Goal: Task Accomplishment & Management: Complete application form

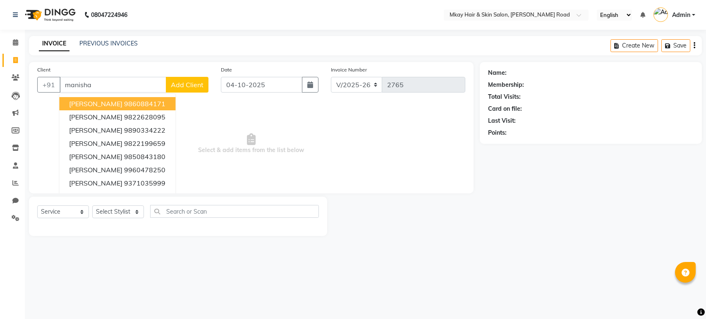
select select "5258"
select select "service"
click at [121, 43] on link "PREVIOUS INVOICES" at bounding box center [108, 43] width 58 height 7
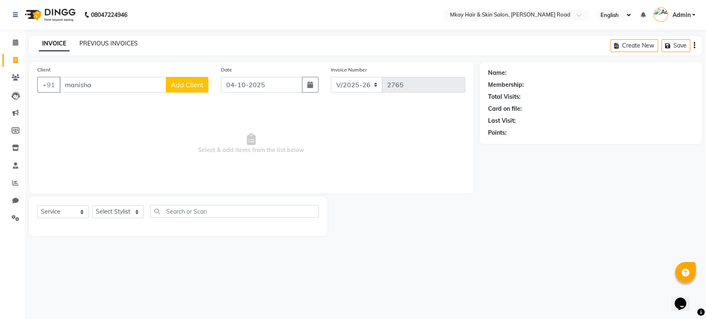
click at [93, 43] on link "PREVIOUS INVOICES" at bounding box center [108, 43] width 58 height 7
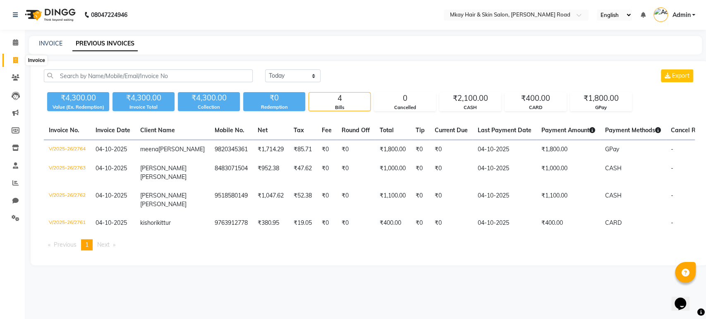
click at [13, 61] on icon at bounding box center [15, 60] width 5 height 6
select select "5258"
select select "service"
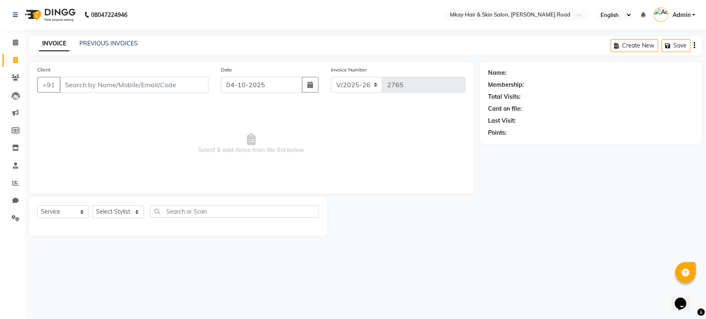
click at [99, 88] on input "Client" at bounding box center [134, 85] width 149 height 16
click at [67, 84] on input "[PERSON_NAME]" at bounding box center [113, 85] width 107 height 16
type input "[PERSON_NAME]"
click at [186, 88] on span "Add Client" at bounding box center [187, 85] width 33 height 8
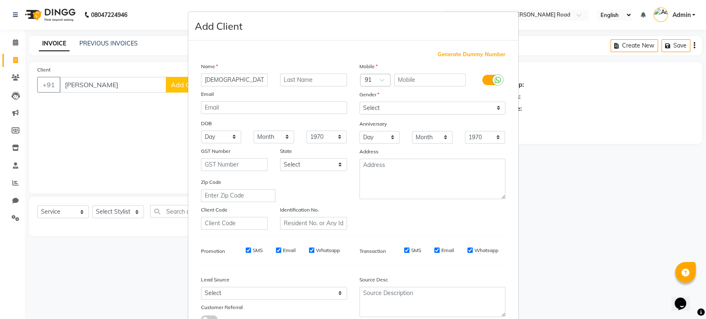
type input "[DEMOGRAPHIC_DATA]"
click at [287, 78] on input "text" at bounding box center [313, 80] width 67 height 13
type input "[PERSON_NAME]"
click at [437, 109] on select "Select [DEMOGRAPHIC_DATA] [DEMOGRAPHIC_DATA] Other Prefer Not To Say" at bounding box center [432, 108] width 146 height 13
select select "[DEMOGRAPHIC_DATA]"
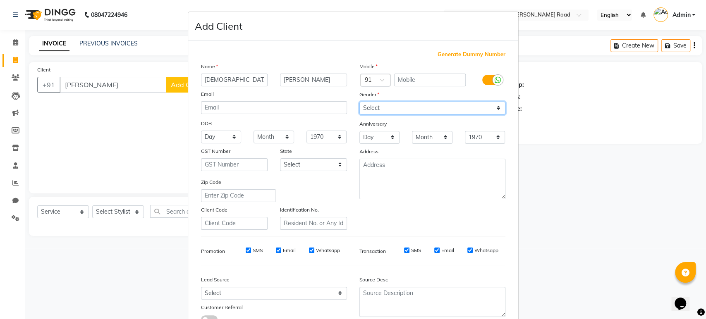
click at [359, 102] on select "Select [DEMOGRAPHIC_DATA] [DEMOGRAPHIC_DATA] Other Prefer Not To Say" at bounding box center [432, 108] width 146 height 13
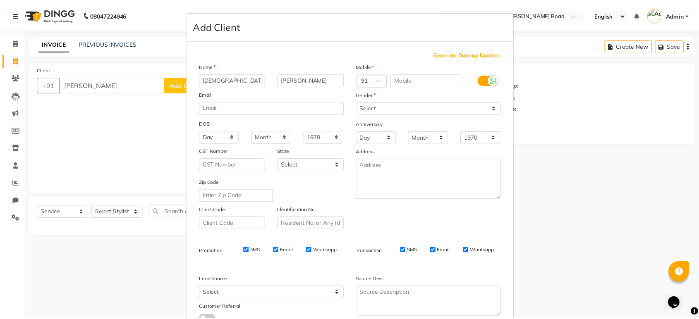
scroll to position [60, 0]
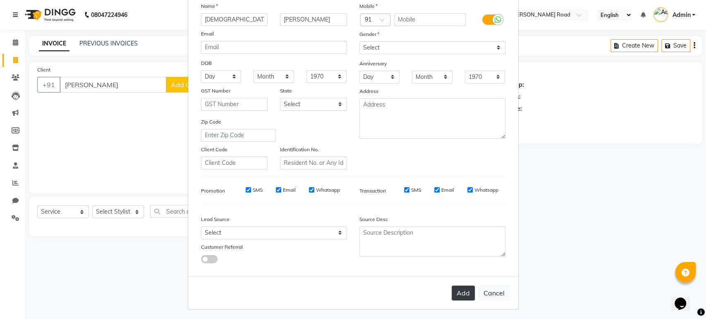
click at [465, 295] on button "Add" at bounding box center [462, 293] width 23 height 15
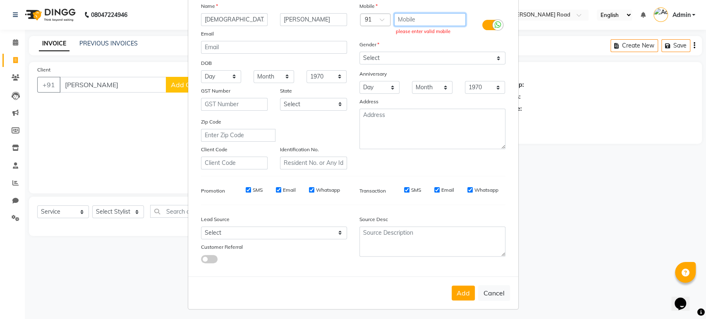
click at [405, 21] on input "text" at bounding box center [430, 19] width 72 height 13
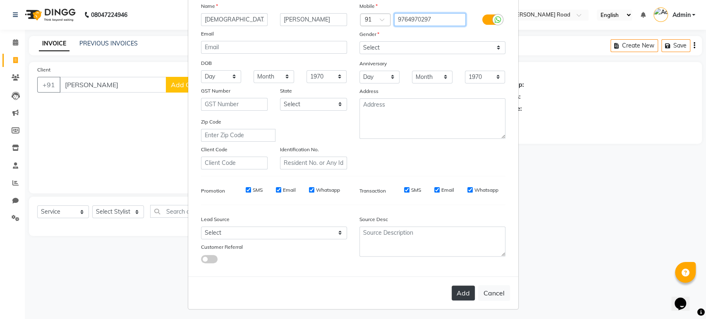
type input "9764970297"
click at [456, 291] on button "Add" at bounding box center [462, 293] width 23 height 15
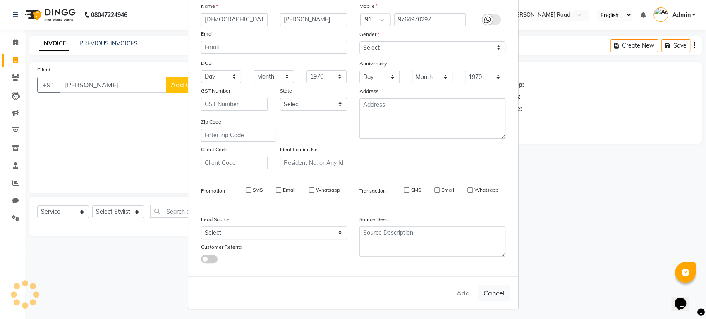
type input "9764970297"
select select
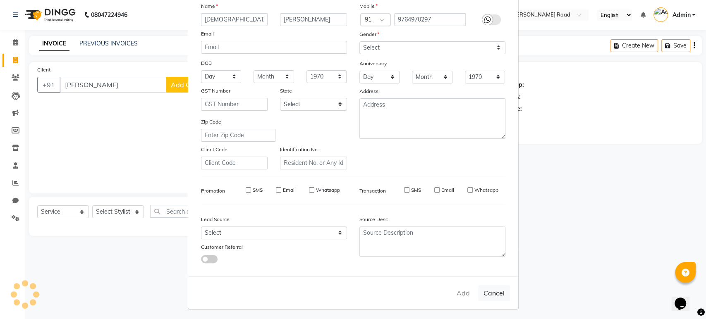
select select
checkbox input "false"
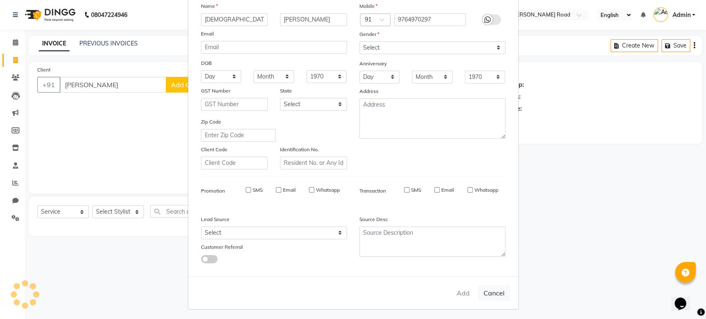
checkbox input "false"
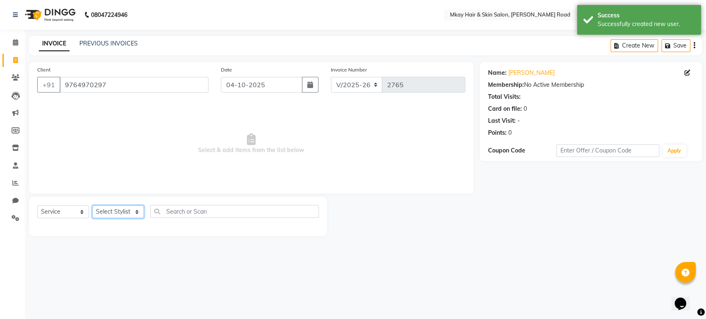
click at [112, 211] on select "Select Stylist [PERSON_NAME] Isha [PERSON_NAME] [PERSON_NAME] Shyam [PERSON_NAM…" at bounding box center [118, 211] width 52 height 13
select select "38226"
click at [92, 205] on select "Select Stylist [PERSON_NAME] Isha [PERSON_NAME] [PERSON_NAME] Shyam [PERSON_NAM…" at bounding box center [118, 211] width 52 height 13
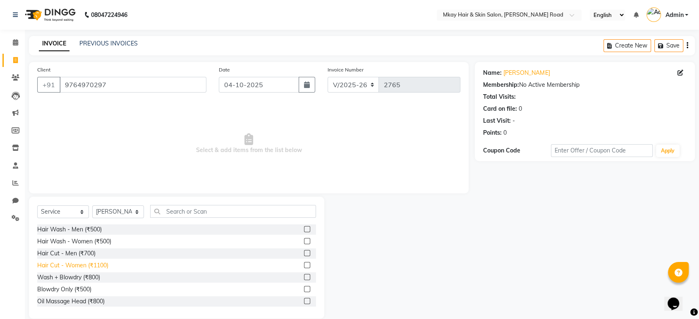
click at [94, 267] on div "Hair Cut - Women (₹1100)" at bounding box center [72, 265] width 71 height 9
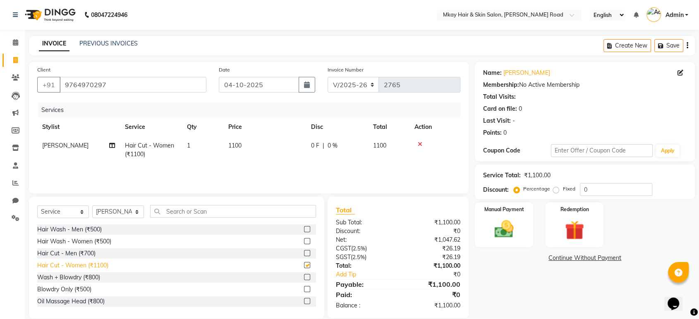
checkbox input "false"
click at [129, 214] on select "Select Stylist [PERSON_NAME] Isha [PERSON_NAME] [PERSON_NAME] Shyam [PERSON_NAM…" at bounding box center [118, 211] width 52 height 13
select select "38227"
click at [92, 205] on select "Select Stylist [PERSON_NAME] Isha [PERSON_NAME] [PERSON_NAME] Shyam [PERSON_NAM…" at bounding box center [118, 211] width 52 height 13
click at [187, 213] on input "text" at bounding box center [233, 211] width 166 height 13
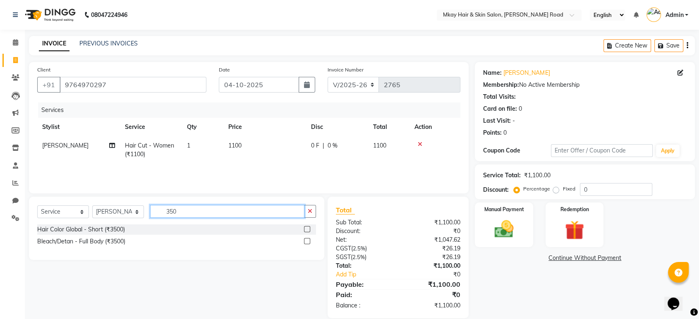
type input "350"
click at [306, 229] on label at bounding box center [307, 229] width 6 height 6
click at [306, 229] on input "checkbox" at bounding box center [306, 229] width 5 height 5
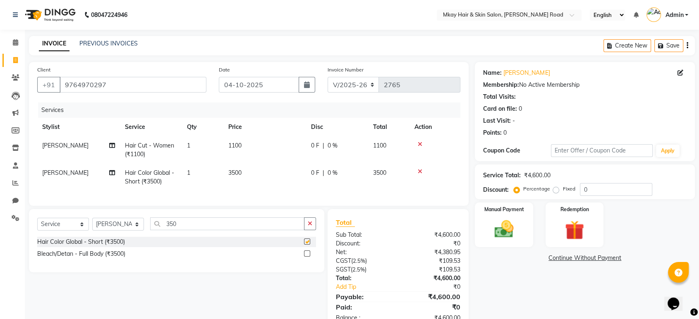
checkbox input "false"
click at [487, 226] on img at bounding box center [503, 229] width 32 height 23
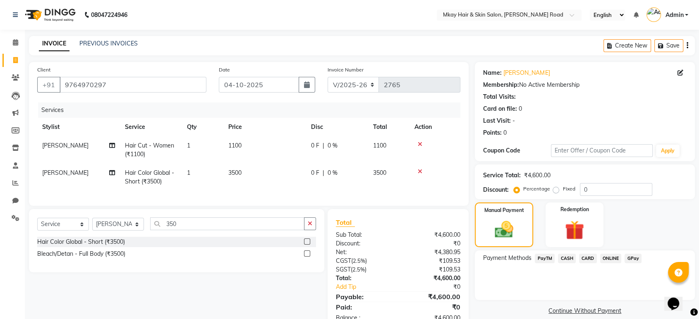
click at [633, 258] on span "GPay" at bounding box center [632, 259] width 17 height 10
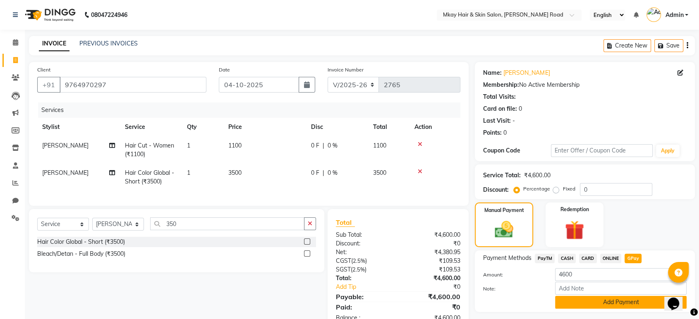
click at [603, 301] on button "Add Payment" at bounding box center [620, 302] width 131 height 13
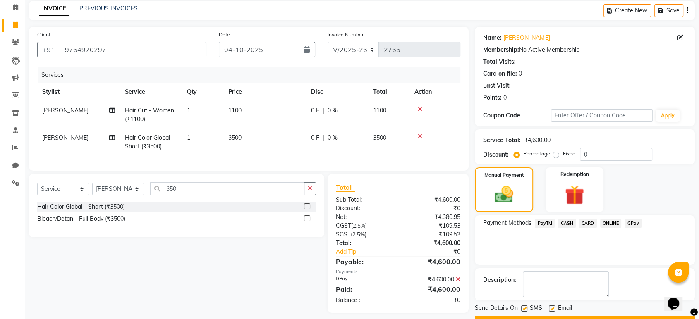
scroll to position [56, 0]
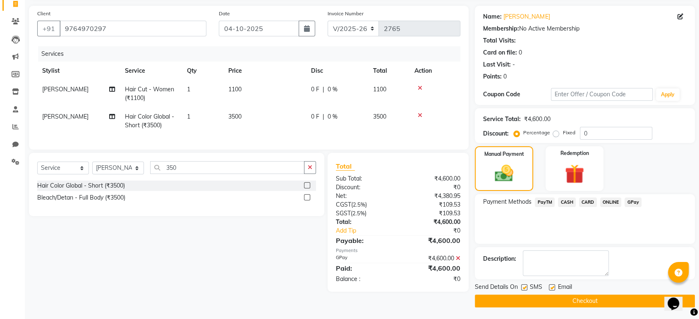
click at [526, 287] on label at bounding box center [524, 287] width 6 height 6
click at [526, 287] on input "checkbox" at bounding box center [523, 287] width 5 height 5
checkbox input "false"
click at [552, 287] on label at bounding box center [552, 287] width 6 height 6
click at [552, 287] on input "checkbox" at bounding box center [551, 287] width 5 height 5
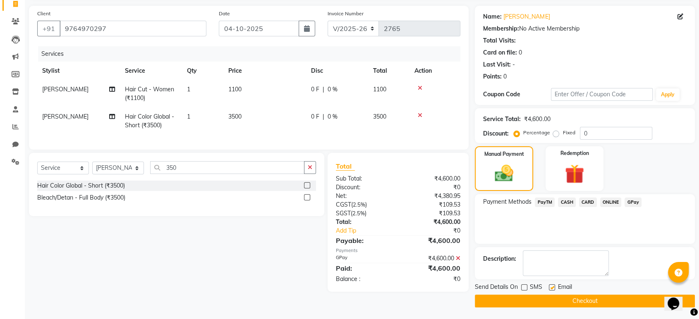
checkbox input "false"
click at [554, 298] on button "Checkout" at bounding box center [585, 301] width 220 height 13
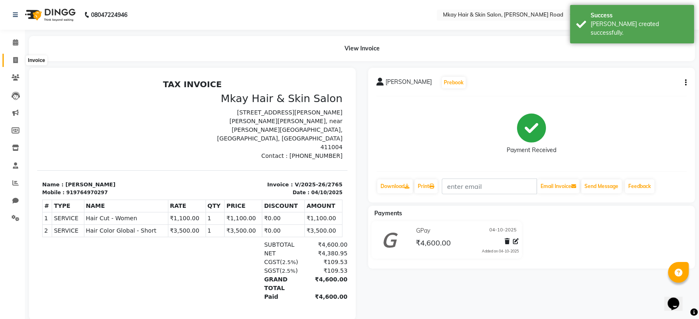
click at [17, 60] on icon at bounding box center [15, 60] width 5 height 6
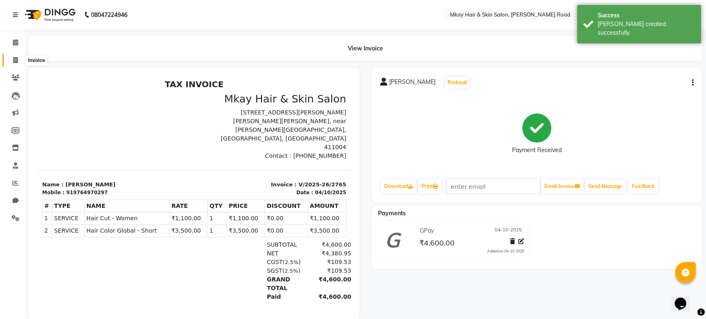
select select "5258"
select select "service"
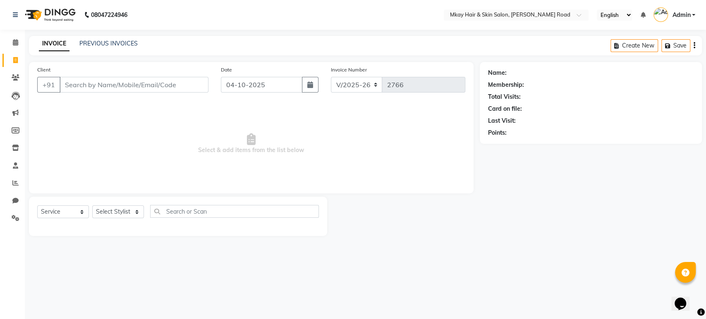
click at [93, 81] on input "Client" at bounding box center [134, 85] width 149 height 16
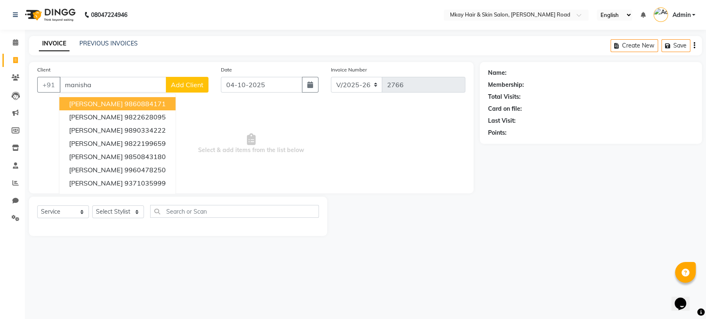
click at [126, 105] on ngb-highlight "9860884171" at bounding box center [144, 104] width 41 height 8
type input "9860884171"
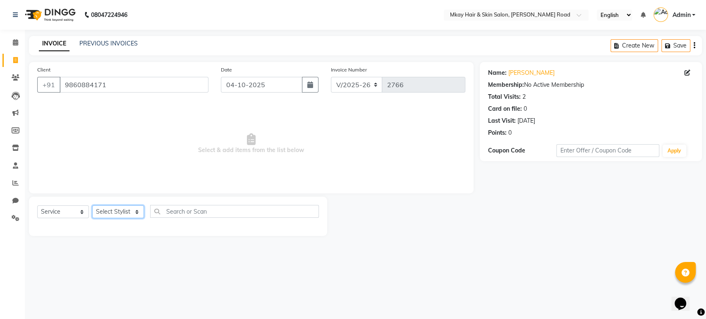
click at [127, 213] on select "Select Stylist [PERSON_NAME] Isha [PERSON_NAME] [PERSON_NAME] Shyam [PERSON_NAM…" at bounding box center [118, 211] width 52 height 13
select select "38226"
click at [92, 205] on select "Select Stylist [PERSON_NAME] Isha [PERSON_NAME] [PERSON_NAME] Shyam [PERSON_NAM…" at bounding box center [118, 211] width 52 height 13
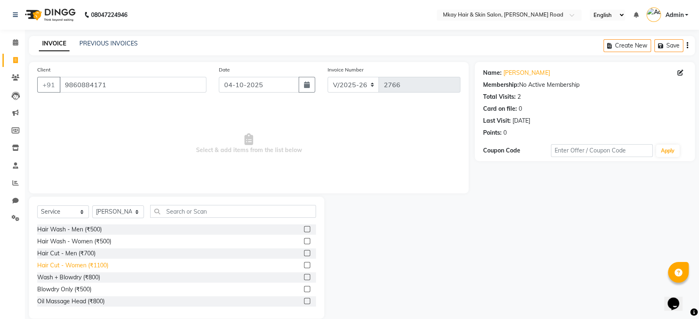
click at [88, 265] on div "Hair Cut - Women (₹1100)" at bounding box center [72, 265] width 71 height 9
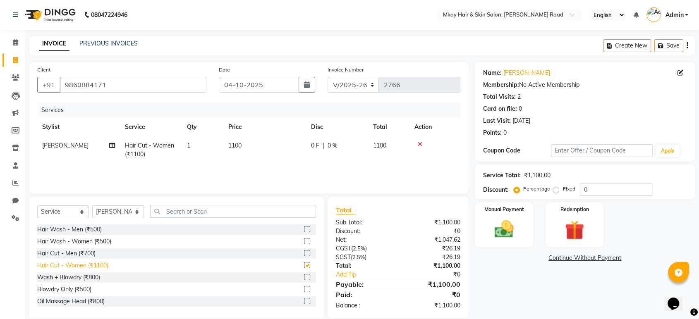
checkbox input "false"
click at [506, 233] on img at bounding box center [503, 229] width 32 height 23
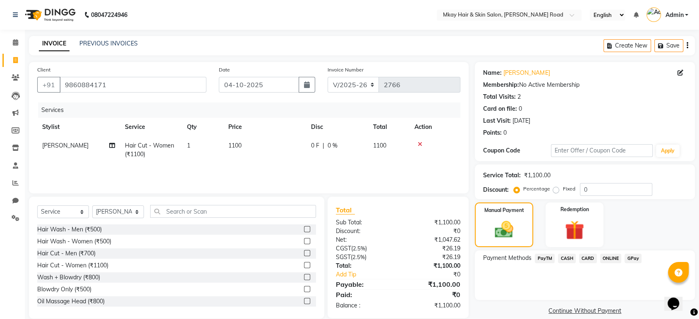
click at [570, 259] on span "CASH" at bounding box center [567, 259] width 18 height 10
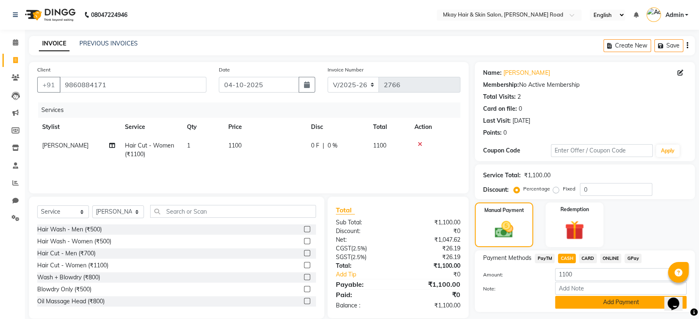
click at [576, 301] on button "Add Payment" at bounding box center [620, 302] width 131 height 13
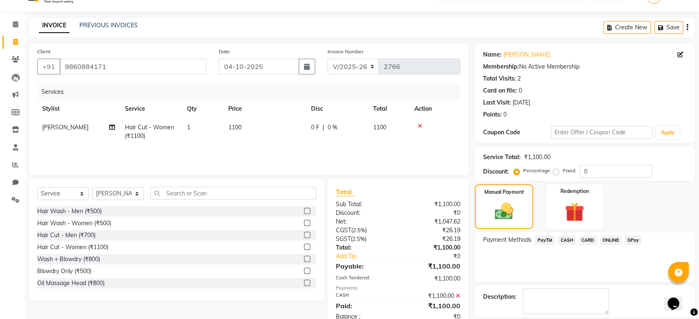
scroll to position [56, 0]
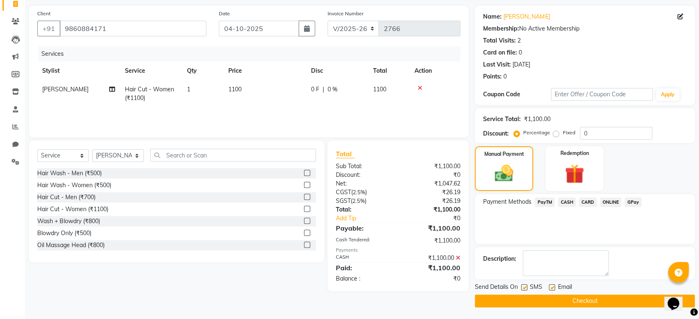
click at [522, 287] on label at bounding box center [524, 287] width 6 height 6
click at [522, 287] on input "checkbox" at bounding box center [523, 287] width 5 height 5
checkbox input "false"
click at [552, 285] on label at bounding box center [552, 287] width 6 height 6
click at [552, 285] on input "checkbox" at bounding box center [551, 287] width 5 height 5
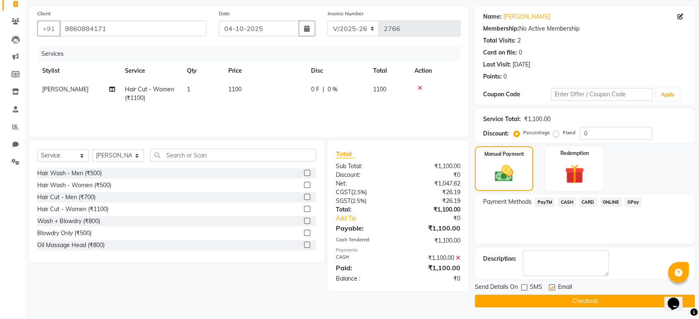
checkbox input "false"
click at [556, 305] on button "Checkout" at bounding box center [585, 301] width 220 height 13
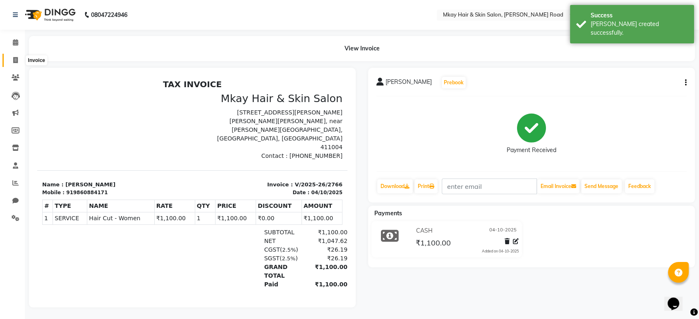
click at [15, 62] on icon at bounding box center [15, 60] width 5 height 6
select select "service"
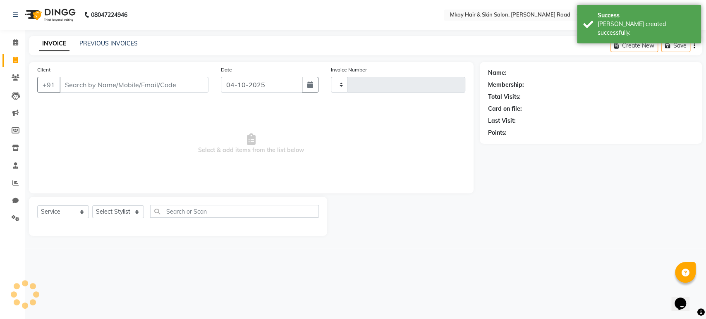
click at [73, 83] on input "Client" at bounding box center [134, 85] width 149 height 16
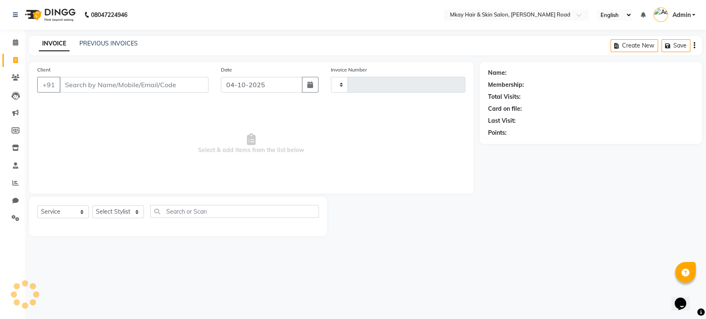
type input "2767"
select select "5258"
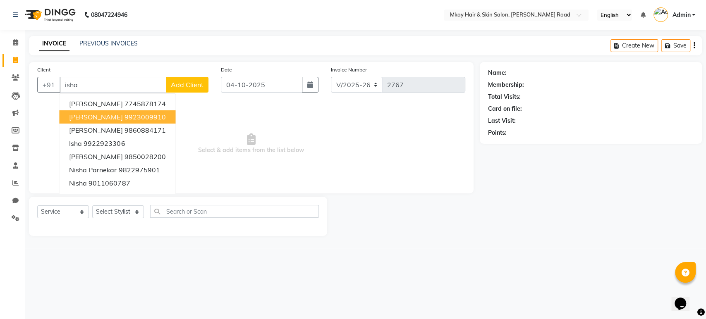
click at [83, 115] on span "[PERSON_NAME]" at bounding box center [95, 117] width 53 height 8
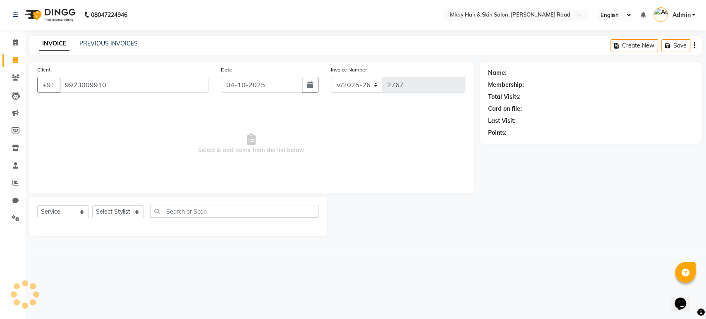
type input "9923009910"
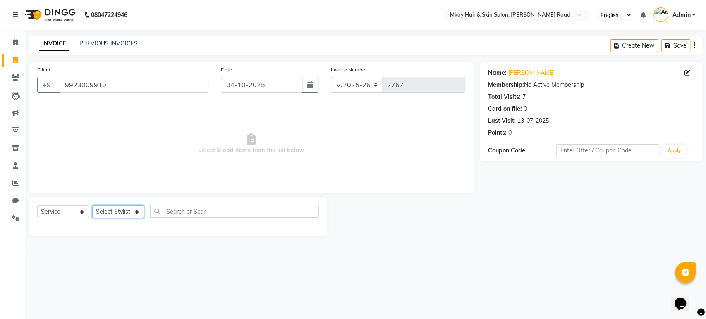
click at [120, 213] on select "Select Stylist [PERSON_NAME] Isha [PERSON_NAME] [PERSON_NAME] Shyam [PERSON_NAM…" at bounding box center [118, 211] width 52 height 13
select select "38227"
click at [92, 205] on select "Select Stylist [PERSON_NAME] Isha [PERSON_NAME] [PERSON_NAME] Shyam [PERSON_NAM…" at bounding box center [118, 211] width 52 height 13
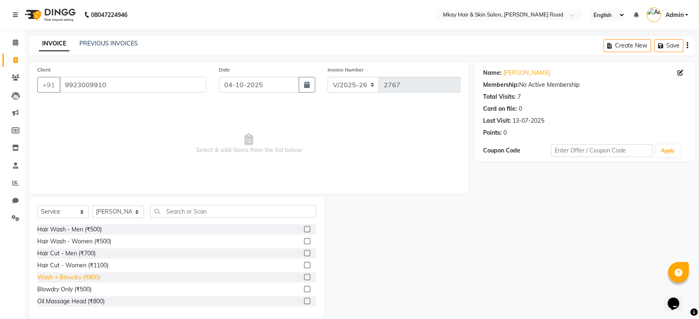
click at [76, 277] on div "Wash + Blowdry (₹800)" at bounding box center [68, 277] width 63 height 9
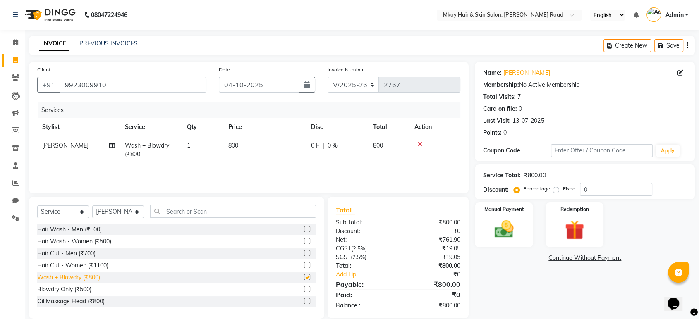
checkbox input "false"
click at [138, 211] on select "Select Stylist [PERSON_NAME] Isha [PERSON_NAME] [PERSON_NAME] Shyam [PERSON_NAM…" at bounding box center [118, 211] width 52 height 13
select select "86430"
click at [92, 205] on select "Select Stylist [PERSON_NAME] Isha [PERSON_NAME] [PERSON_NAME] Shyam [PERSON_NAM…" at bounding box center [118, 211] width 52 height 13
click at [169, 214] on input "text" at bounding box center [233, 211] width 166 height 13
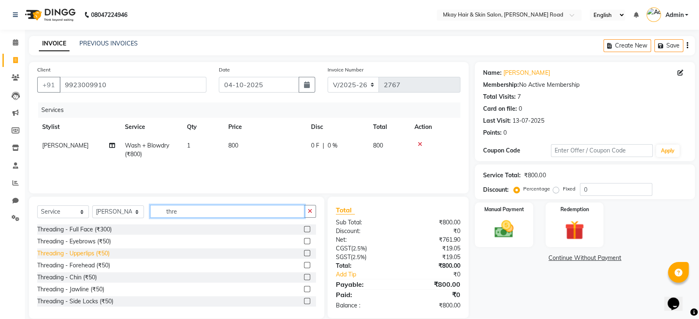
type input "thre"
click at [61, 256] on div "Threading - Upperlips (₹50)" at bounding box center [73, 253] width 72 height 9
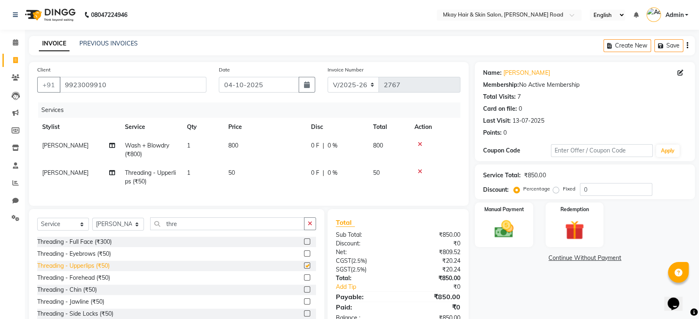
checkbox input "false"
click at [512, 232] on img at bounding box center [503, 229] width 32 height 23
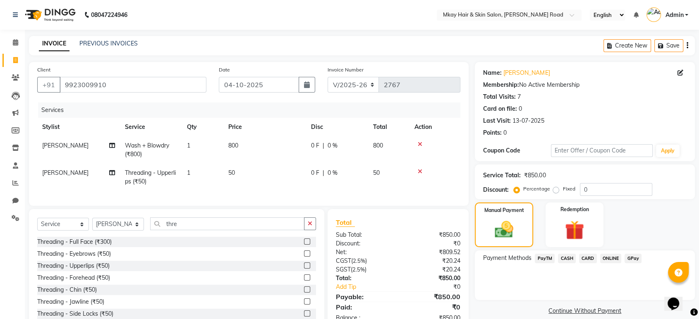
click at [635, 258] on span "GPay" at bounding box center [632, 259] width 17 height 10
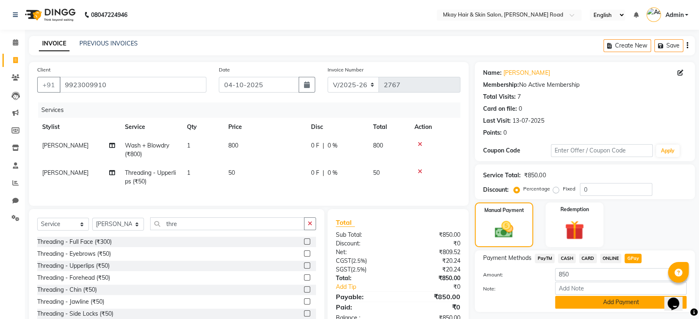
click at [601, 303] on button "Add Payment" at bounding box center [620, 302] width 131 height 13
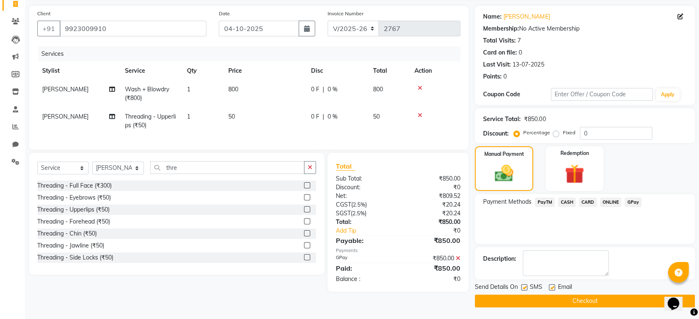
scroll to position [56, 0]
click at [523, 284] on label at bounding box center [524, 287] width 6 height 6
click at [523, 285] on input "checkbox" at bounding box center [523, 287] width 5 height 5
checkbox input "false"
click at [551, 285] on label at bounding box center [552, 287] width 6 height 6
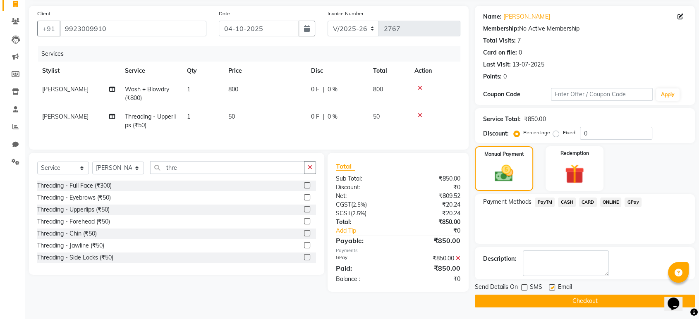
click at [551, 285] on input "checkbox" at bounding box center [551, 287] width 5 height 5
checkbox input "false"
click at [559, 300] on button "Checkout" at bounding box center [585, 301] width 220 height 13
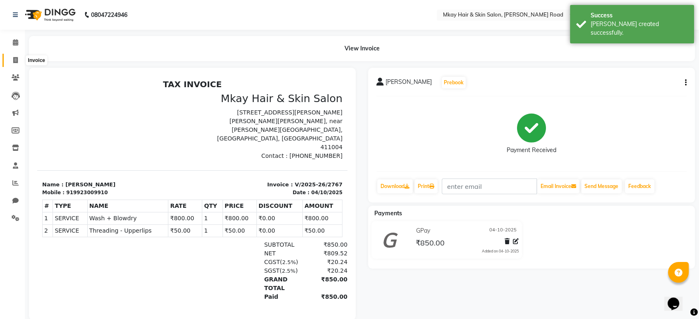
click at [16, 60] on icon at bounding box center [15, 60] width 5 height 6
select select "service"
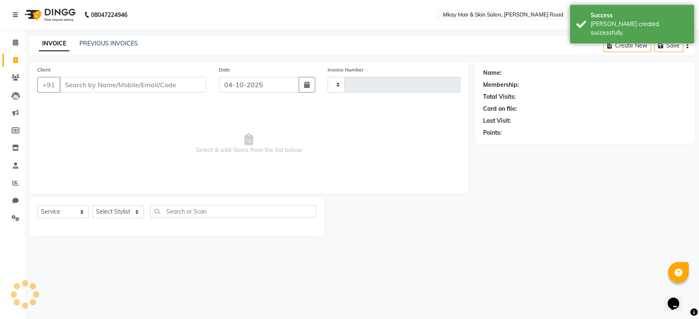
type input "2768"
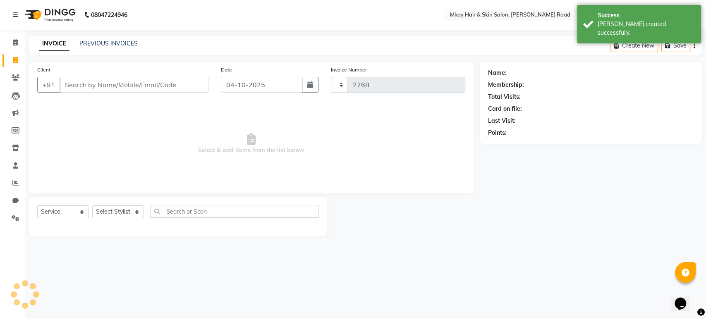
select select "5258"
